Goal: Task Accomplishment & Management: Manage account settings

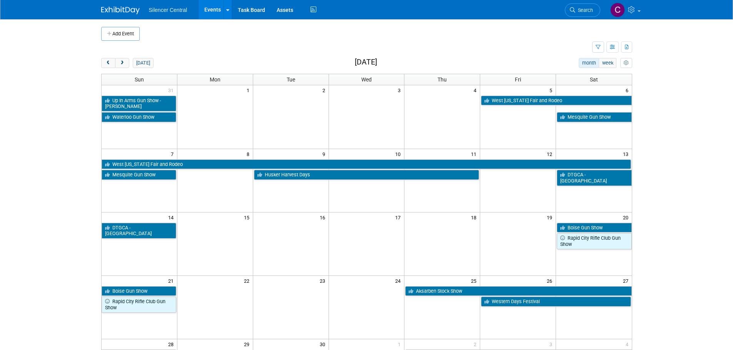
drag, startPoint x: 575, startPoint y: 10, endPoint x: 568, endPoint y: 15, distance: 8.5
click at [575, 10] on span "Search" at bounding box center [584, 10] width 18 height 6
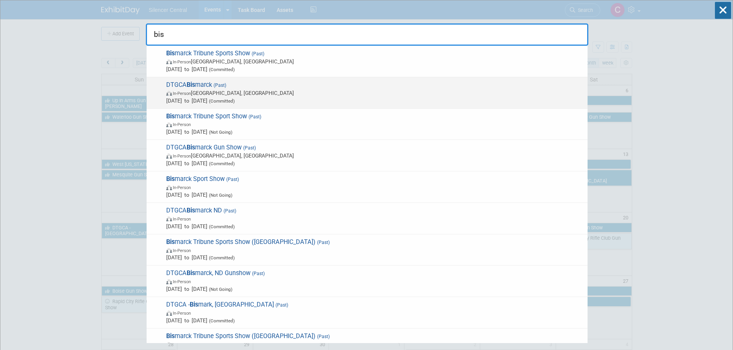
type input "bis"
click at [308, 95] on span "In-Person [GEOGRAPHIC_DATA], [GEOGRAPHIC_DATA]" at bounding box center [374, 93] width 417 height 8
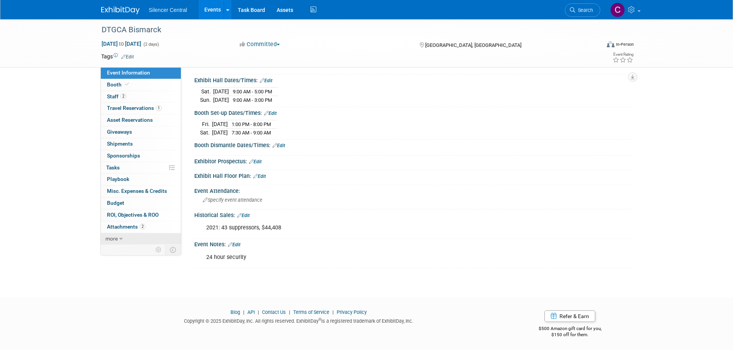
click at [129, 240] on link "more" at bounding box center [141, 239] width 80 height 12
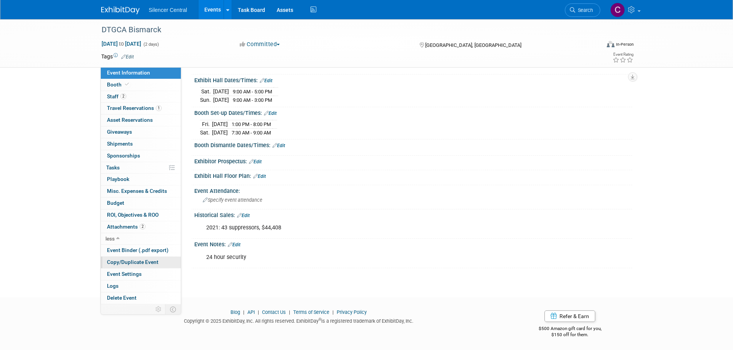
click at [128, 263] on span "Copy/Duplicate Event" at bounding box center [133, 262] width 52 height 6
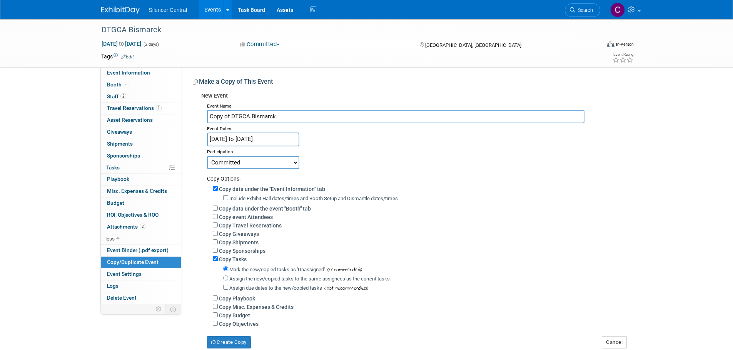
drag, startPoint x: 147, startPoint y: 124, endPoint x: 10, endPoint y: 131, distance: 136.7
click at [34, 127] on div "DTGCA Bismarck Sep 24, 2022 to Sep 25, 2022 (2 days) Sep 24, 2022 to Sep 25, 20…" at bounding box center [366, 191] width 733 height 345
type input "DTGCA Bismarck"
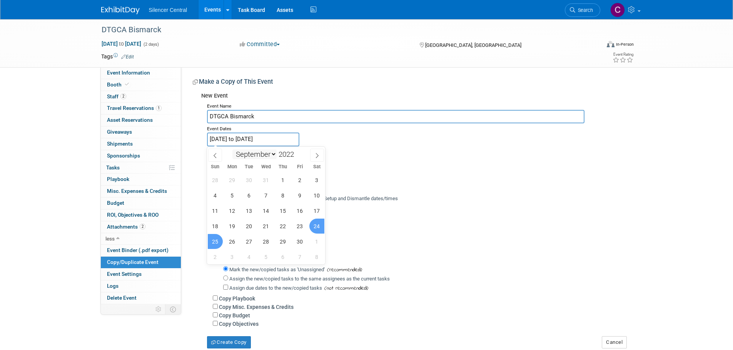
click at [265, 142] on input "Sep 24, 2022 to Sep 25, 2022" at bounding box center [253, 139] width 92 height 13
click at [297, 150] on span at bounding box center [296, 152] width 5 height 5
type input "2025"
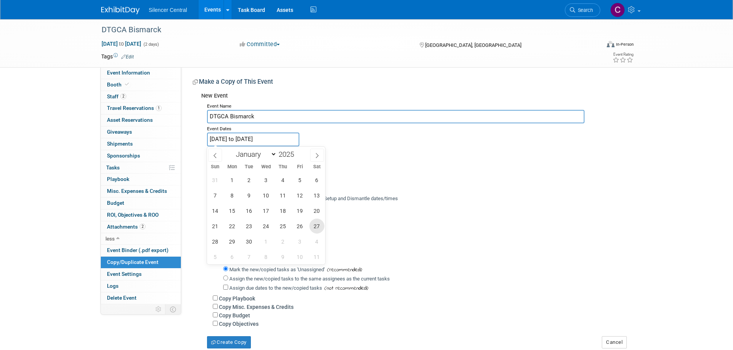
click at [315, 227] on span "27" at bounding box center [316, 226] width 15 height 15
click at [209, 243] on span "28" at bounding box center [215, 241] width 15 height 15
type input "[DATE] to [DATE]"
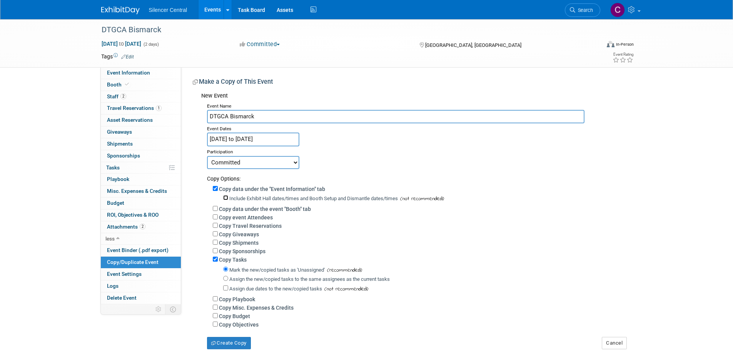
click at [226, 198] on input "Include Exhibit Hall dates/times and Booth Setup and Dismantle dates/times" at bounding box center [225, 197] width 5 height 5
checkbox input "true"
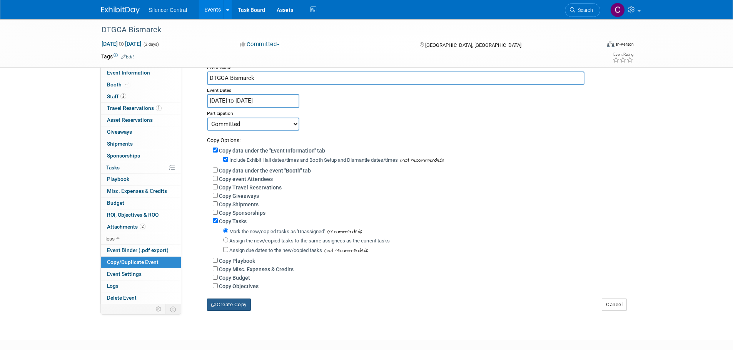
click at [237, 311] on button "Create Copy" at bounding box center [229, 305] width 44 height 12
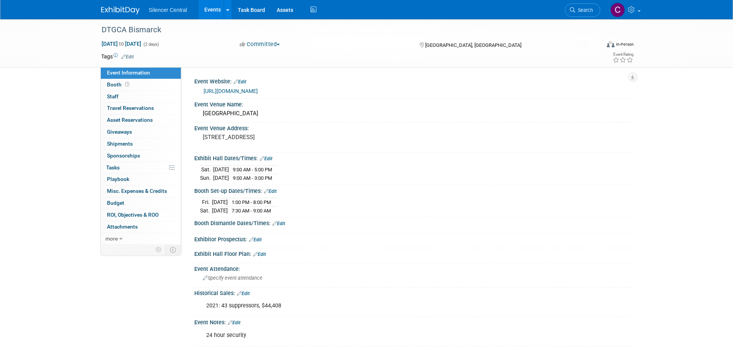
click at [270, 158] on link "Edit" at bounding box center [266, 158] width 13 height 5
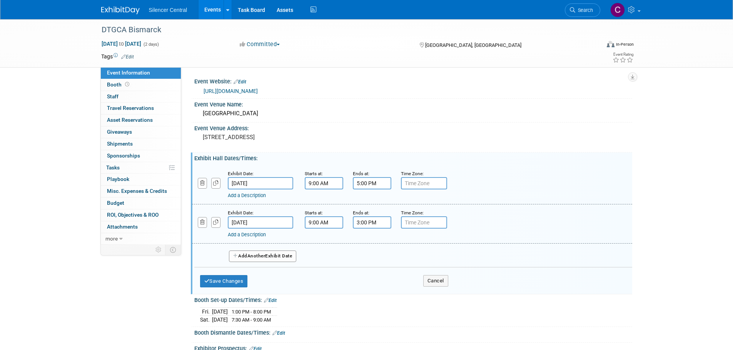
click at [263, 185] on input "[DATE]" at bounding box center [260, 183] width 65 height 12
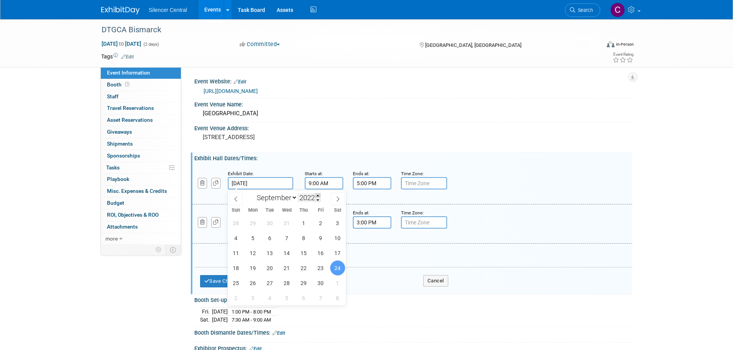
click at [318, 195] on span at bounding box center [317, 195] width 5 height 5
type input "2025"
click at [338, 266] on span "27" at bounding box center [337, 268] width 15 height 15
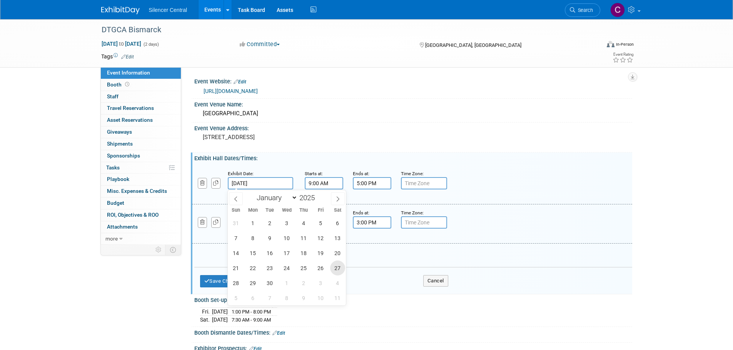
type input "[DATE]"
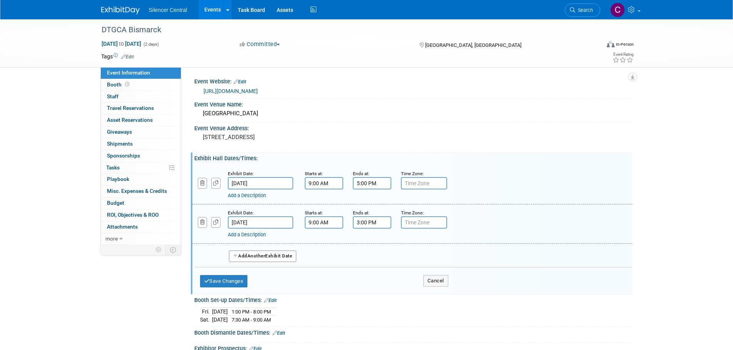
click at [280, 223] on input "[DATE]" at bounding box center [260, 223] width 65 height 12
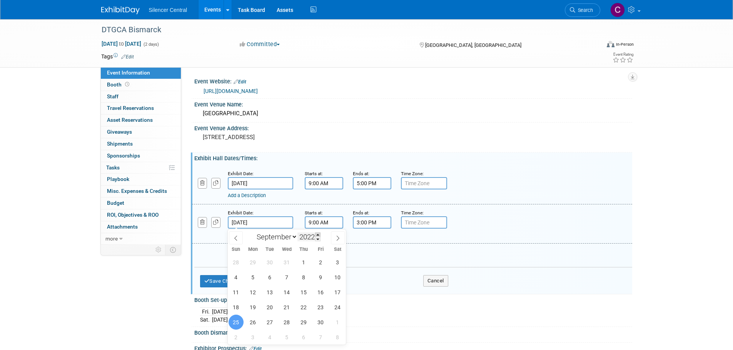
click at [316, 235] on span at bounding box center [317, 235] width 5 height 5
click at [317, 235] on span at bounding box center [317, 235] width 5 height 5
type input "2025"
click at [239, 322] on span "28" at bounding box center [235, 322] width 15 height 15
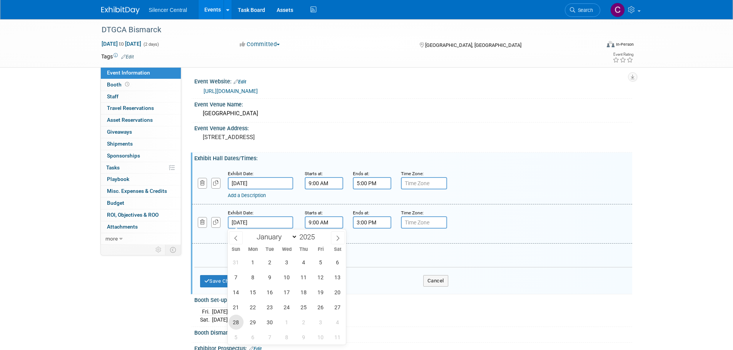
type input "[DATE]"
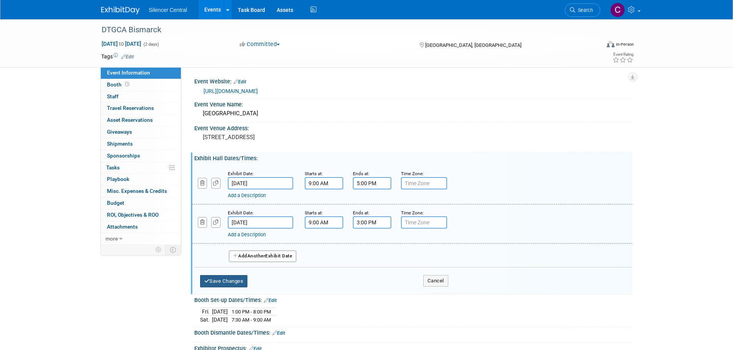
click at [224, 283] on button "Save Changes" at bounding box center [224, 281] width 48 height 12
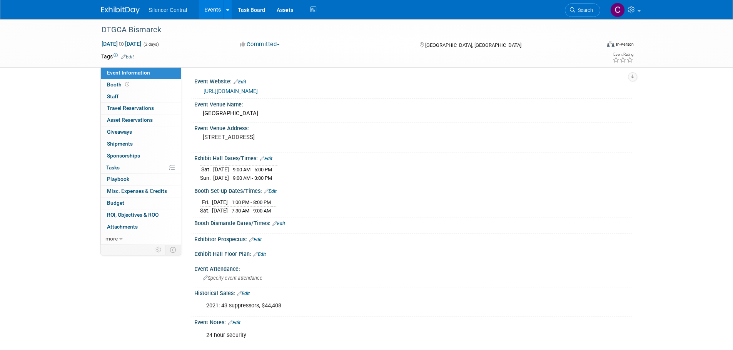
click at [276, 192] on link "Edit" at bounding box center [270, 191] width 13 height 5
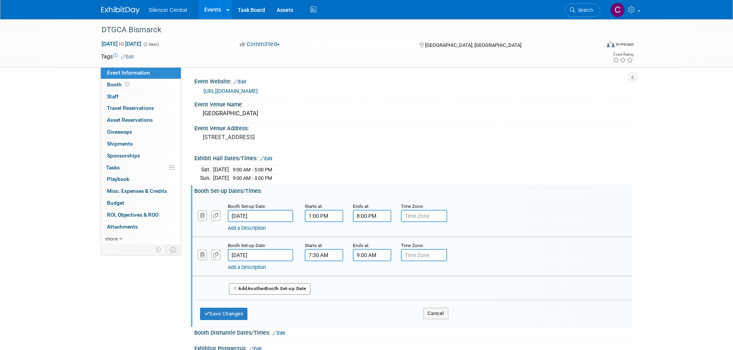
click at [332, 220] on input "1:00 PM" at bounding box center [324, 216] width 38 height 12
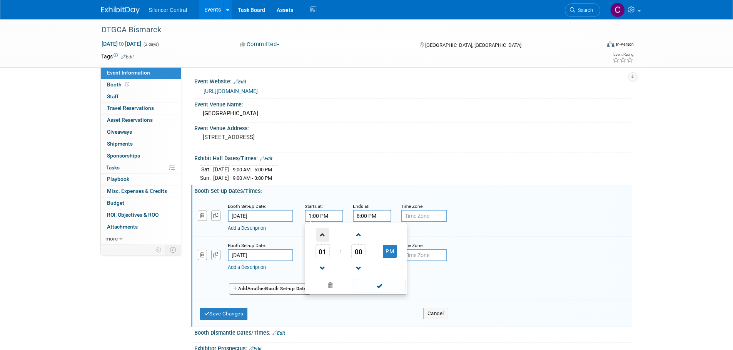
click at [320, 235] on span at bounding box center [322, 234] width 13 height 13
click at [323, 270] on span at bounding box center [322, 268] width 13 height 13
type input "12:00 PM"
click at [381, 288] on span at bounding box center [379, 285] width 52 height 13
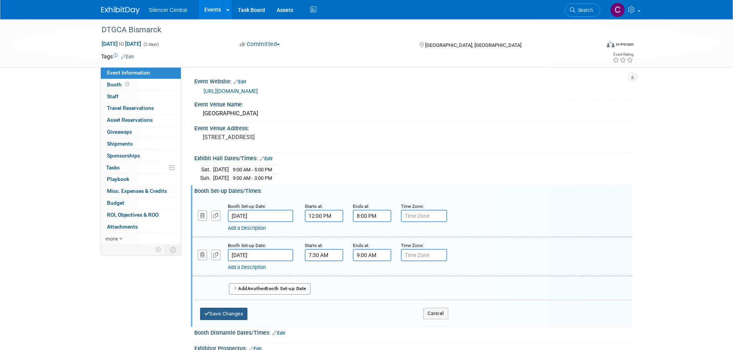
click at [217, 313] on button "Save Changes" at bounding box center [224, 314] width 48 height 12
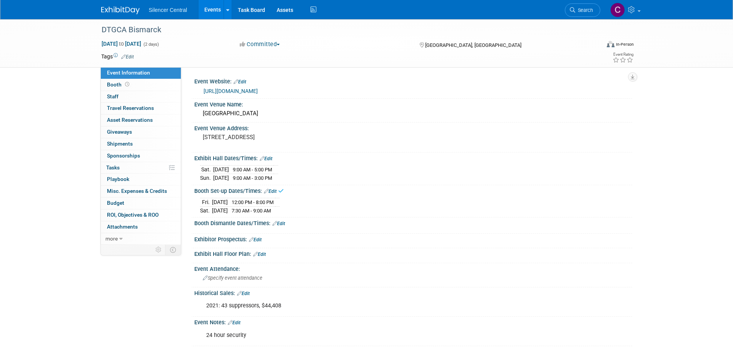
click at [275, 190] on link "Edit" at bounding box center [270, 191] width 13 height 5
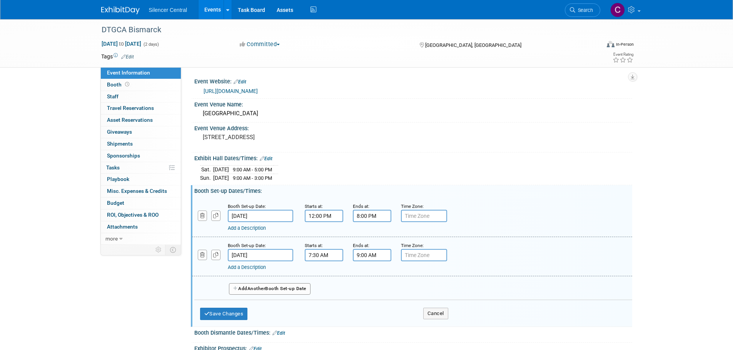
click at [276, 216] on input "[DATE]" at bounding box center [260, 216] width 65 height 12
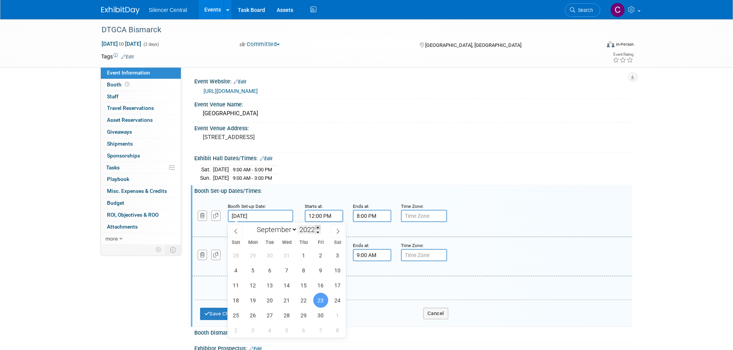
click at [317, 225] on span at bounding box center [317, 227] width 5 height 5
type input "2025"
click at [316, 301] on span "26" at bounding box center [320, 300] width 15 height 15
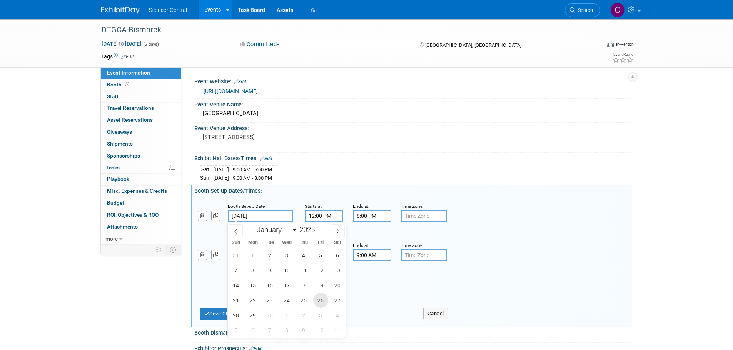
type input "[DATE]"
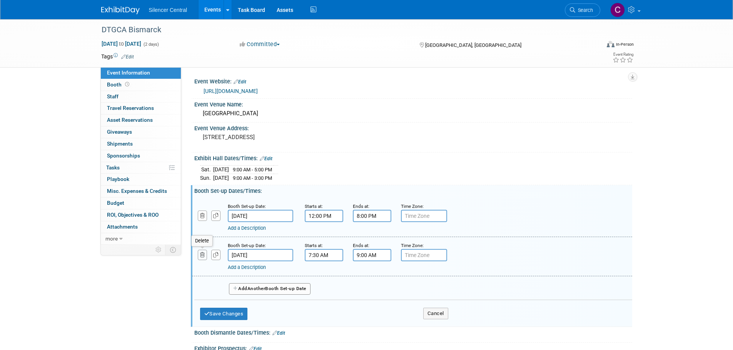
click at [198, 256] on button "button" at bounding box center [203, 255] width 10 height 10
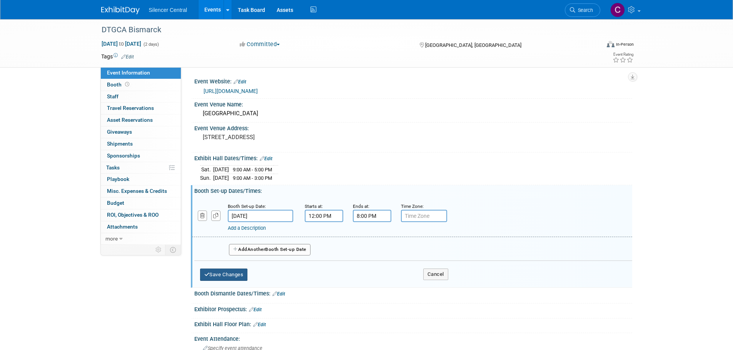
click at [227, 275] on button "Save Changes" at bounding box center [224, 275] width 48 height 12
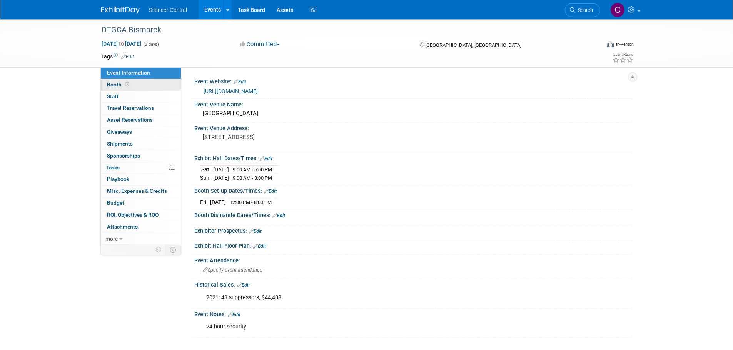
click at [147, 84] on link "Booth" at bounding box center [141, 85] width 80 height 12
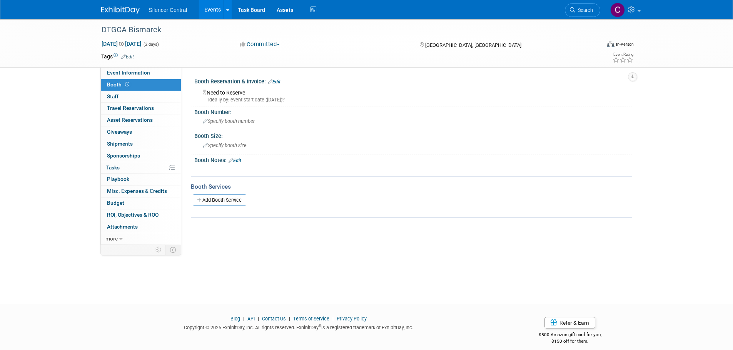
click at [278, 81] on link "Edit" at bounding box center [274, 81] width 13 height 5
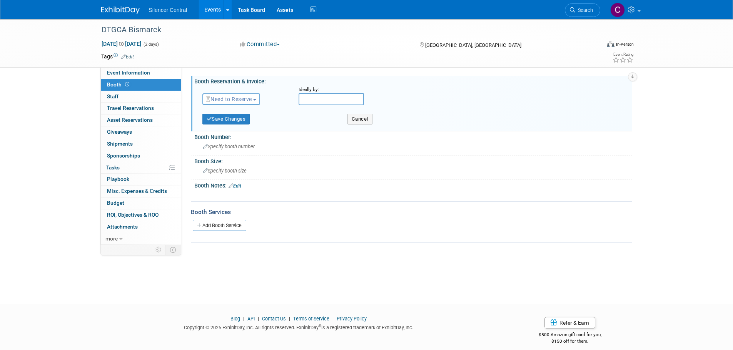
click at [252, 99] on span "Need to Reserve" at bounding box center [229, 99] width 46 height 6
click at [226, 123] on link "Reserved" at bounding box center [244, 123] width 82 height 11
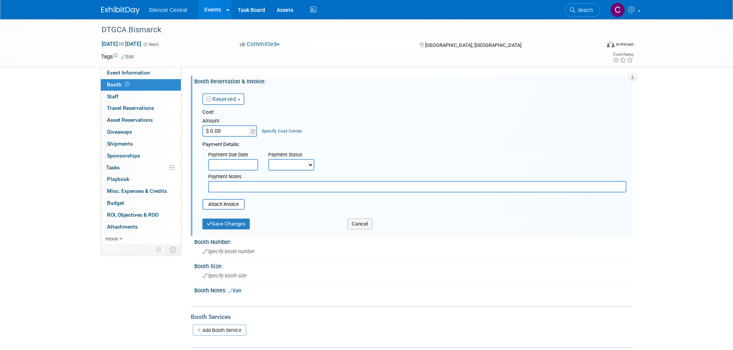
click at [232, 132] on input "$ 0.00" at bounding box center [226, 131] width 48 height 12
type input "$ 90.00"
click at [232, 188] on input "text" at bounding box center [417, 187] width 418 height 12
type input "Check made out to DTGCA"
click at [241, 223] on button "Save Changes" at bounding box center [226, 224] width 48 height 11
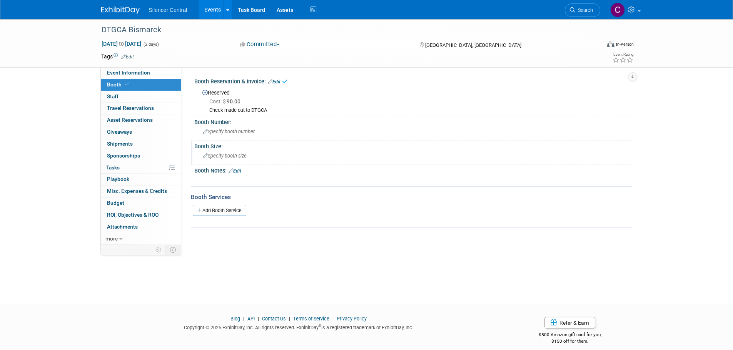
click at [230, 156] on span "Specify booth size" at bounding box center [225, 156] width 44 height 6
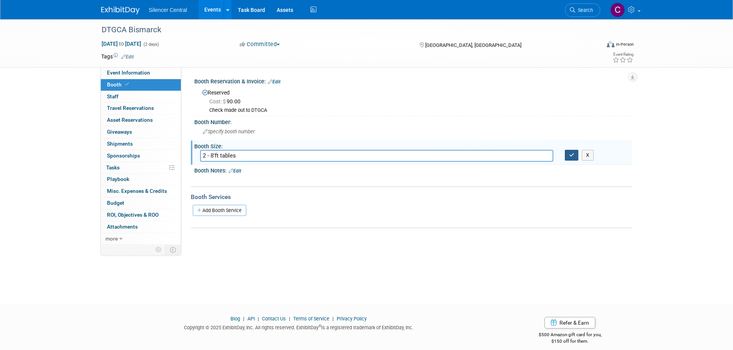
type input "2 - 8'ft tables"
click at [565, 155] on button "button" at bounding box center [572, 155] width 14 height 11
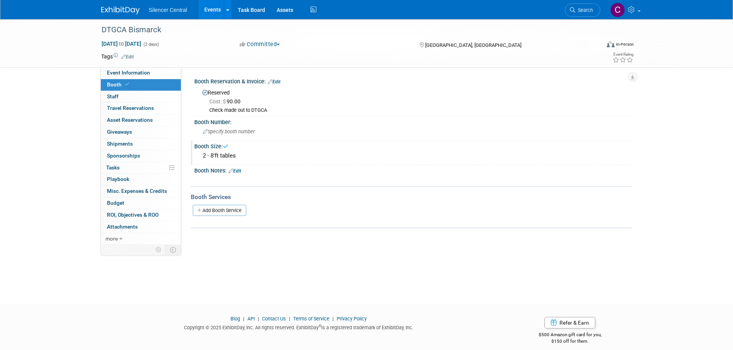
click at [240, 172] on link "Edit" at bounding box center [234, 170] width 13 height 5
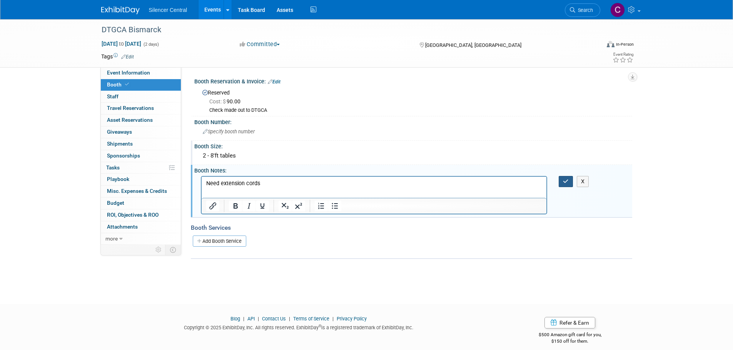
click at [561, 180] on button "button" at bounding box center [565, 181] width 14 height 11
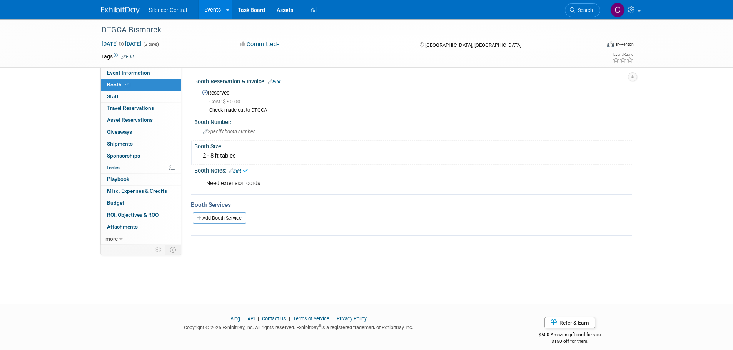
drag, startPoint x: 222, startPoint y: 218, endPoint x: 230, endPoint y: 225, distance: 10.7
click at [222, 218] on link "Add Booth Service" at bounding box center [219, 218] width 53 height 11
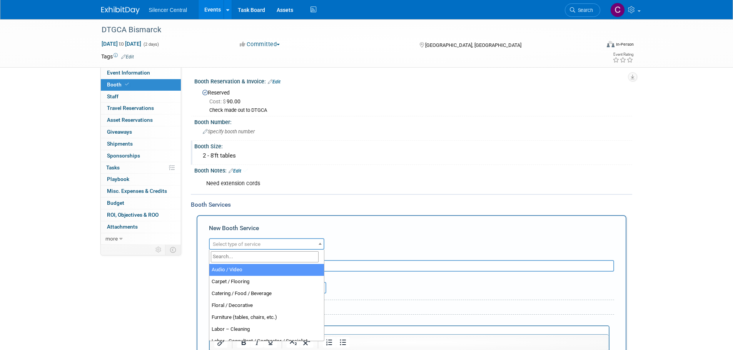
click at [248, 245] on span "Select type of service" at bounding box center [237, 245] width 48 height 6
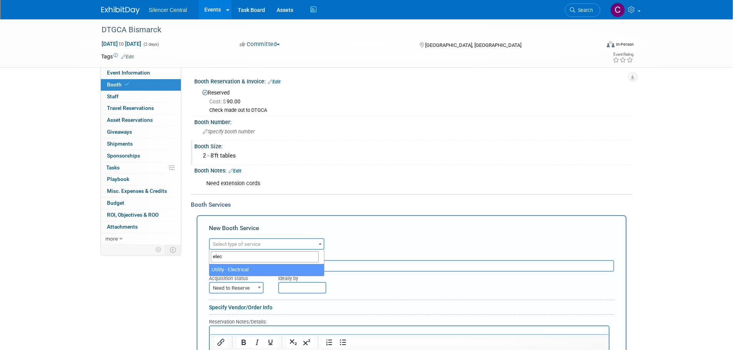
type input "elec"
select select "8"
click at [243, 287] on span "Need to Reserve" at bounding box center [236, 288] width 53 height 11
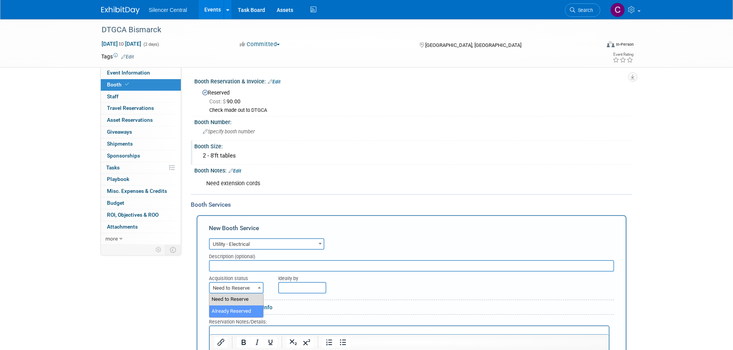
select select "2"
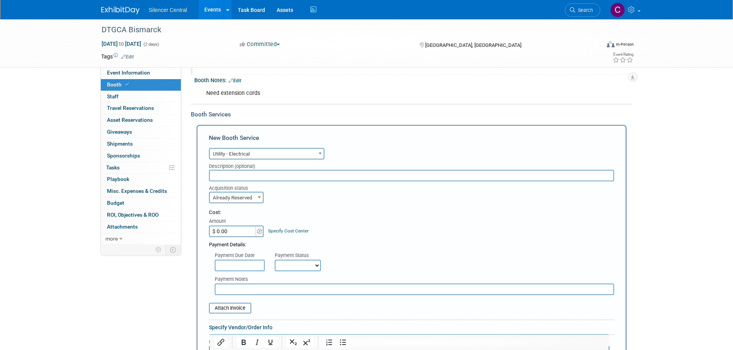
scroll to position [192, 0]
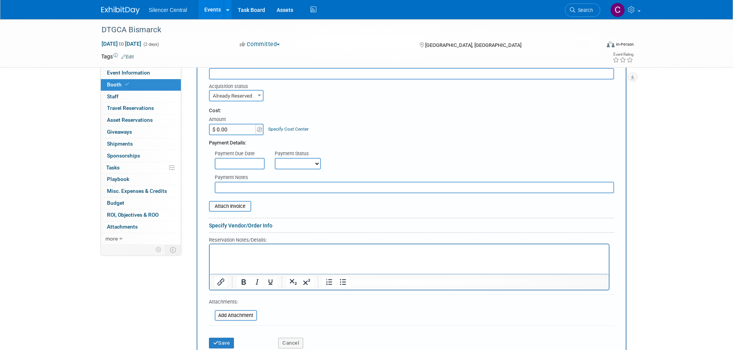
click at [239, 255] on html at bounding box center [408, 249] width 399 height 10
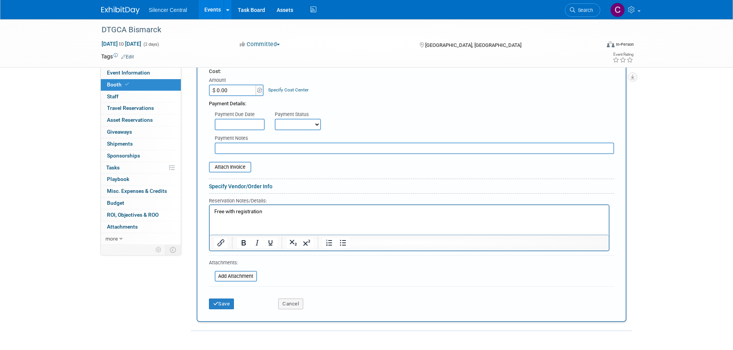
scroll to position [269, 0]
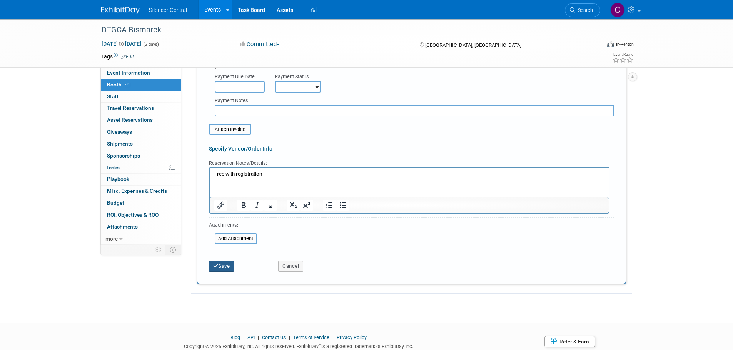
click at [223, 269] on button "Save" at bounding box center [221, 266] width 25 height 11
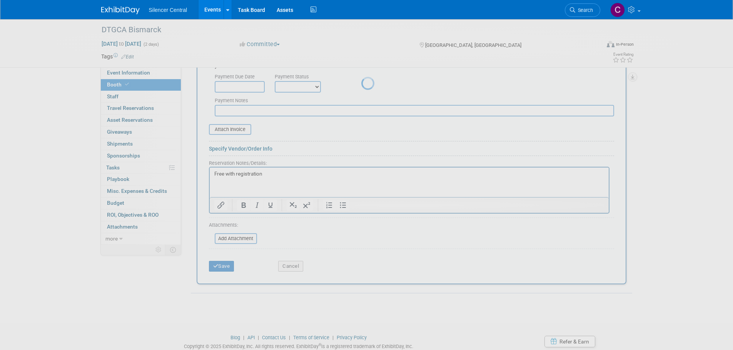
scroll to position [18, 0]
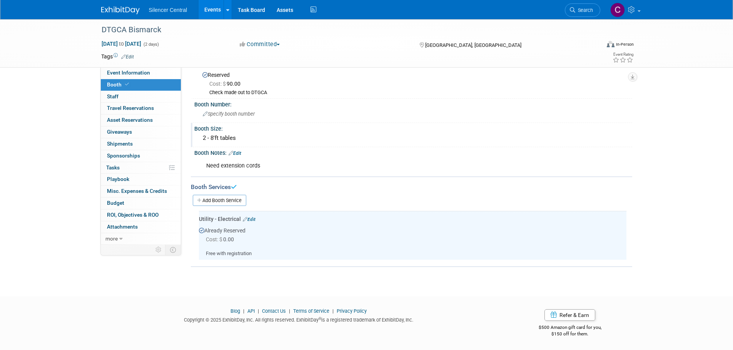
click at [131, 57] on link "Edit" at bounding box center [127, 56] width 13 height 5
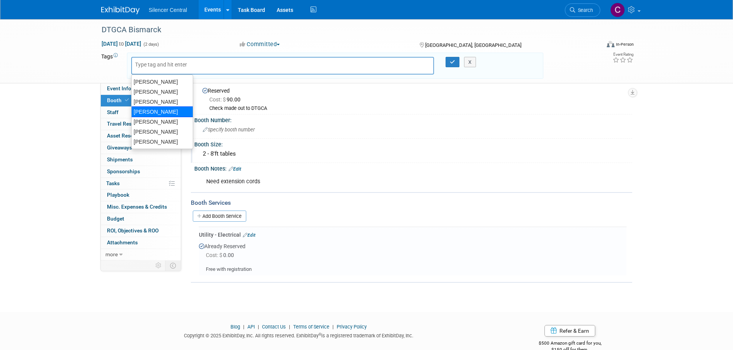
click at [153, 100] on div "[PERSON_NAME]" at bounding box center [162, 102] width 61 height 10
type input "[PERSON_NAME]"
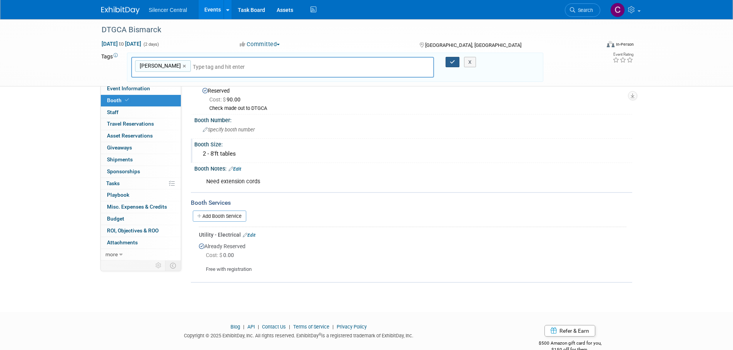
click at [454, 64] on icon "button" at bounding box center [452, 62] width 5 height 5
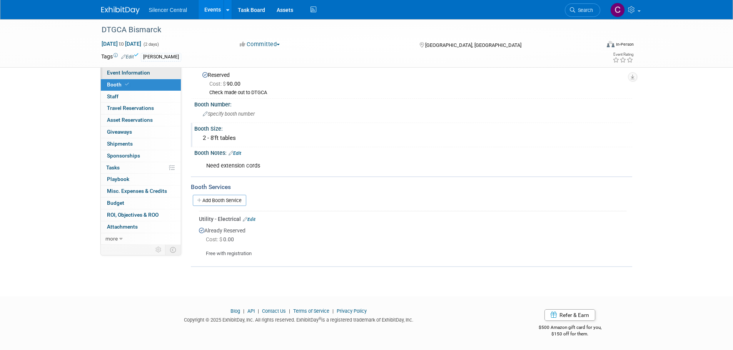
click at [136, 73] on span "Event Information" at bounding box center [128, 73] width 43 height 6
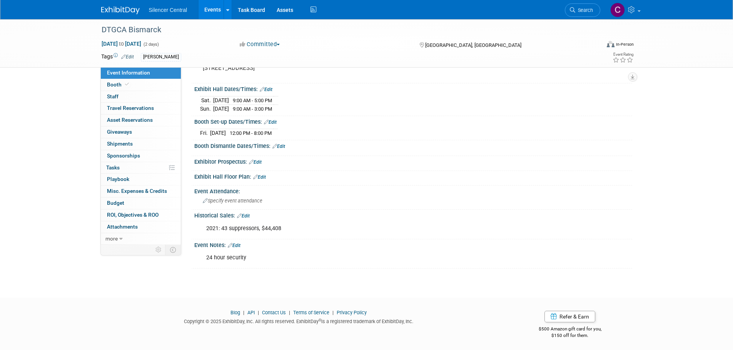
scroll to position [0, 0]
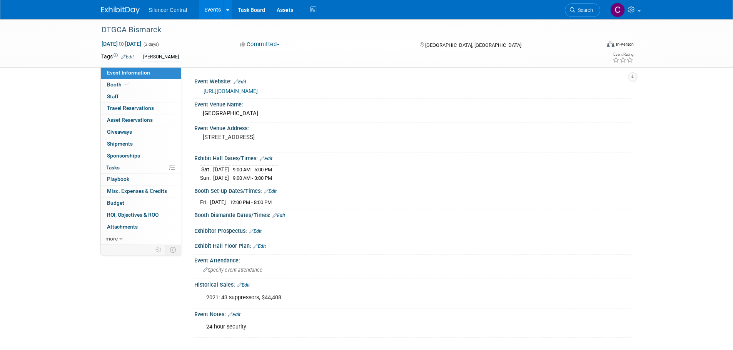
click at [689, 100] on div "DTGCA Bismarck [DATE] to [DATE] (2 days) [DATE] to [DATE] Committed Committed C…" at bounding box center [366, 186] width 733 height 334
